Goal: Find specific page/section: Find specific page/section

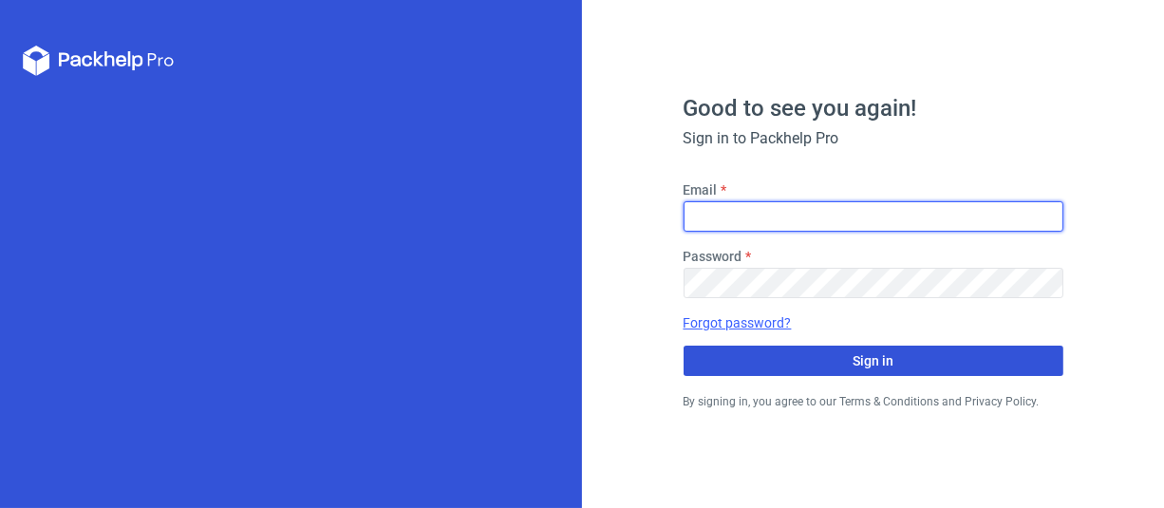
type input "[EMAIL_ADDRESS][DOMAIN_NAME]"
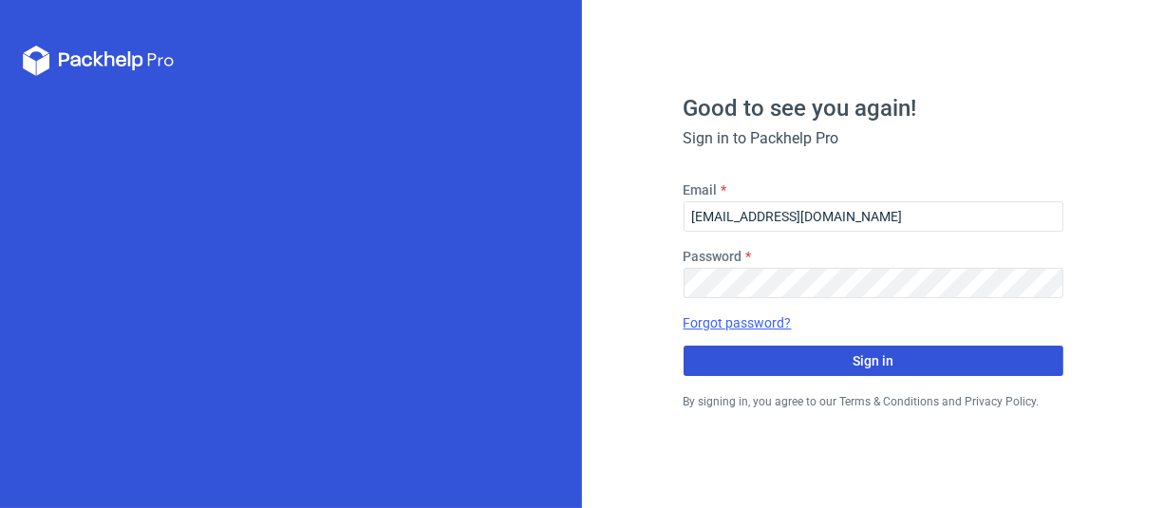
click at [897, 364] on button "Sign in" at bounding box center [873, 360] width 380 height 30
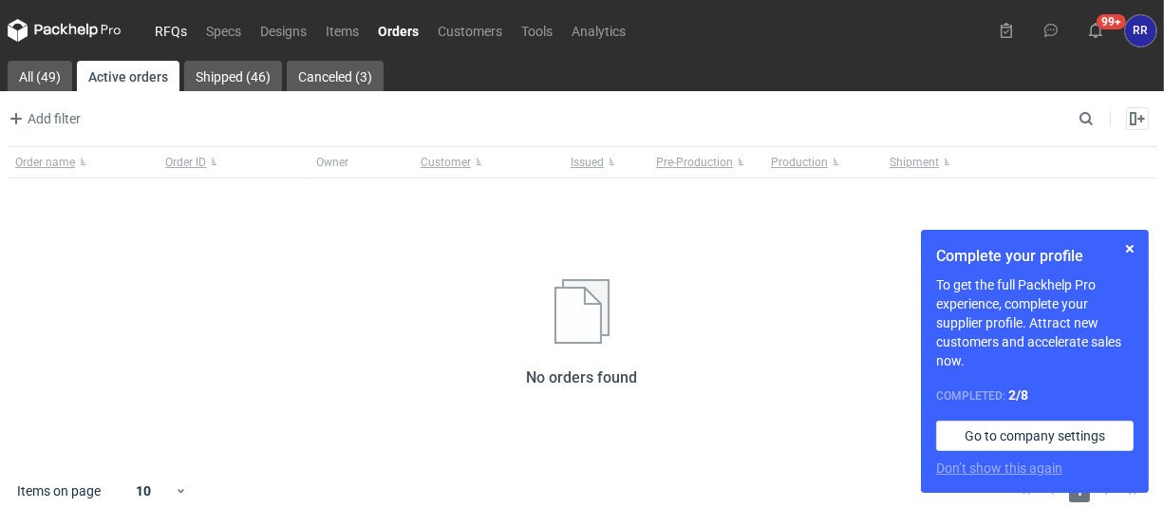
click at [166, 33] on link "RFQs" at bounding box center [170, 30] width 51 height 23
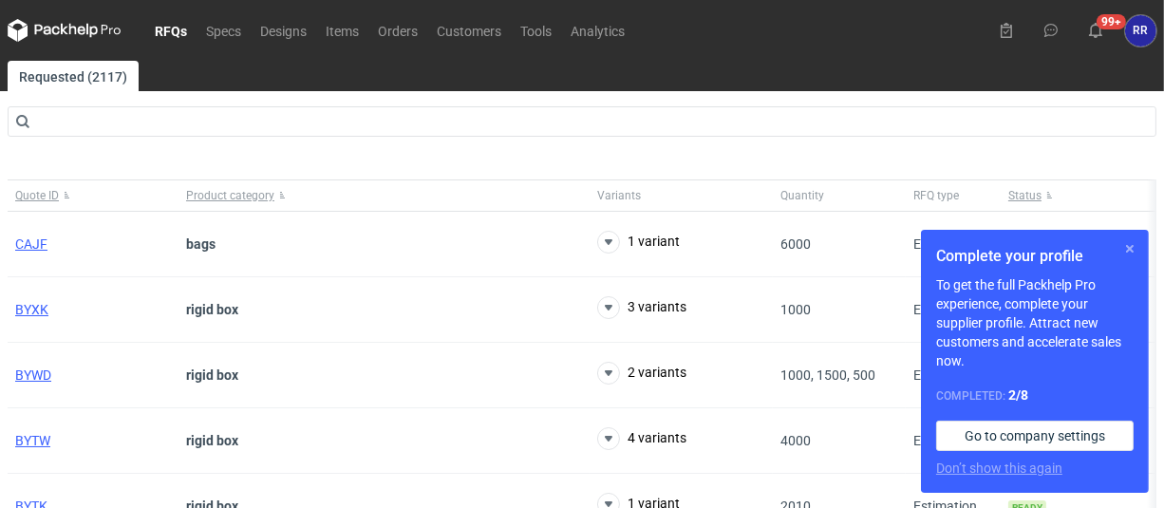
click at [1128, 250] on button "button" at bounding box center [1129, 248] width 23 height 23
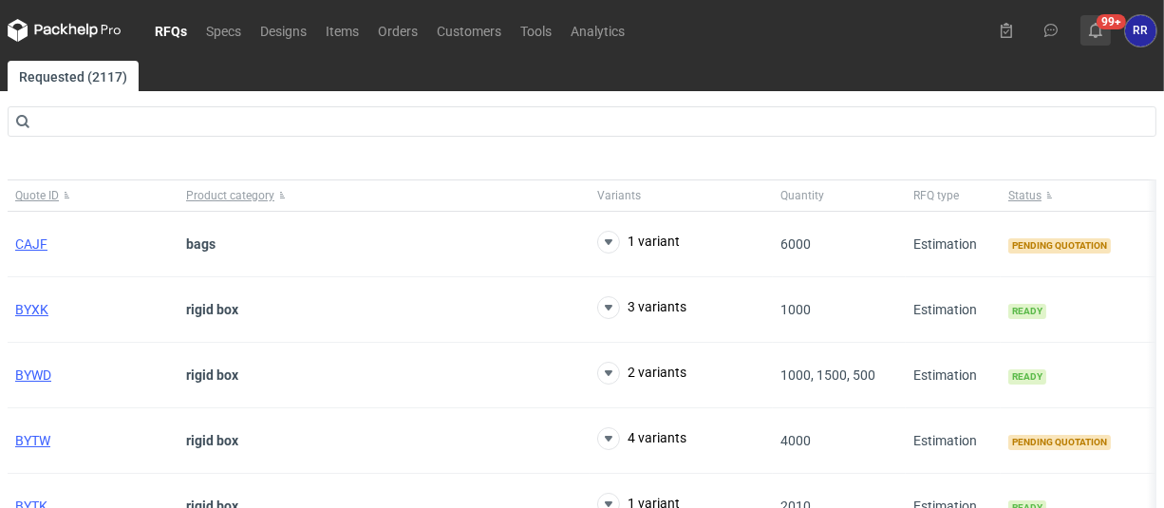
click at [1095, 28] on icon at bounding box center [1095, 30] width 15 height 15
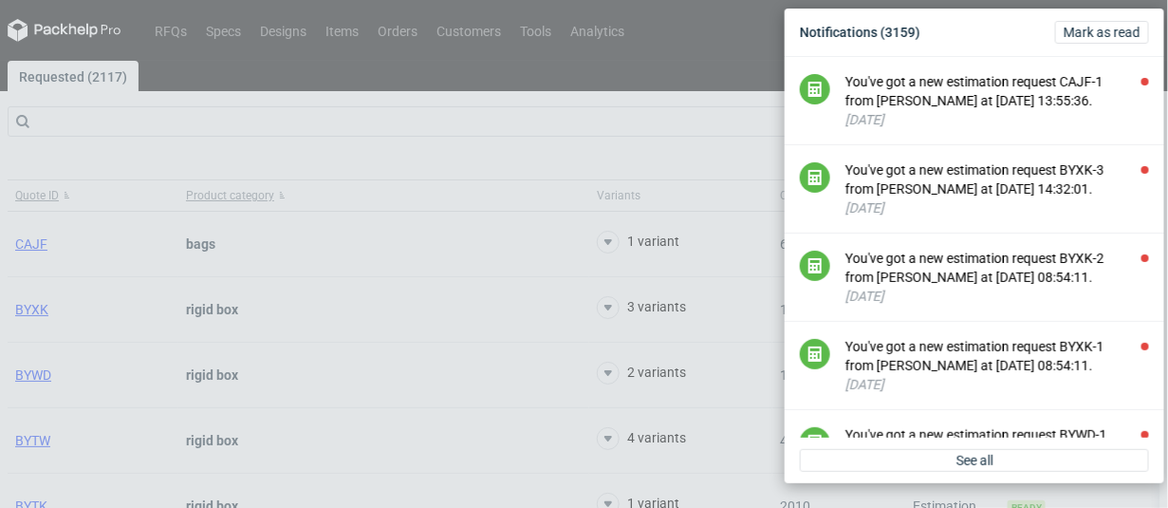
drag, startPoint x: 730, startPoint y: 51, endPoint x: 544, endPoint y: 3, distance: 192.2
click at [729, 51] on div "Notifications (3159) [PERSON_NAME] as read You've got a new estimation request …" at bounding box center [584, 254] width 1168 height 508
